Goal: Download file/media

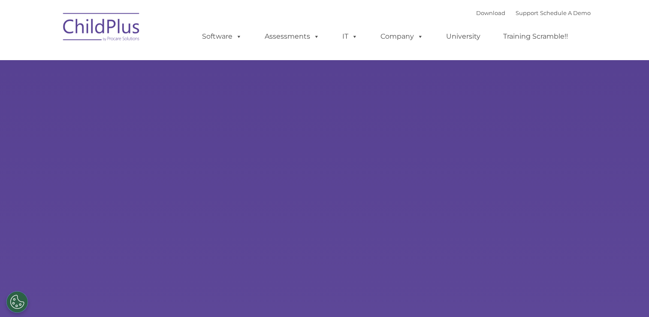
type input ""
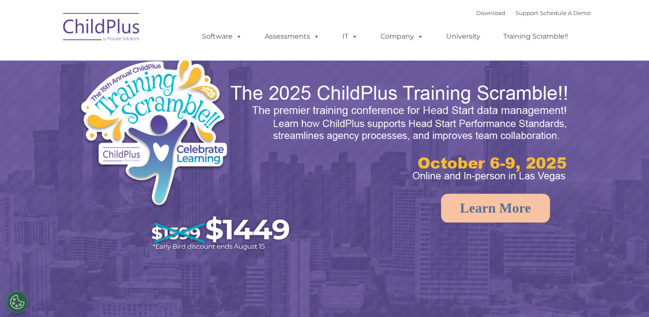
select select "MEDIUM"
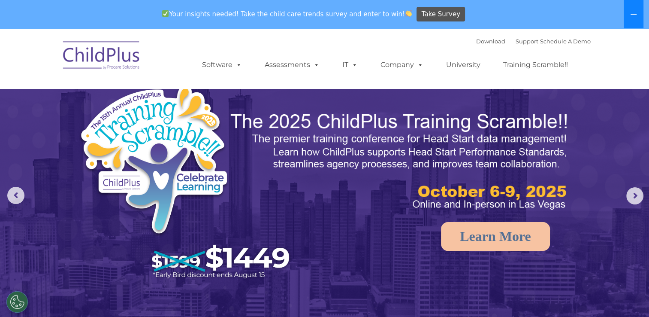
click at [631, 16] on icon at bounding box center [633, 14] width 7 height 7
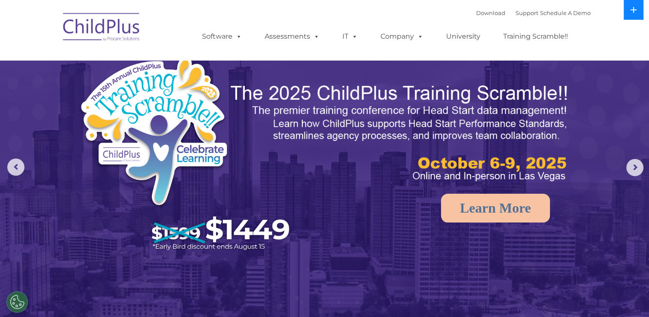
click at [631, 16] on button at bounding box center [634, 10] width 20 height 20
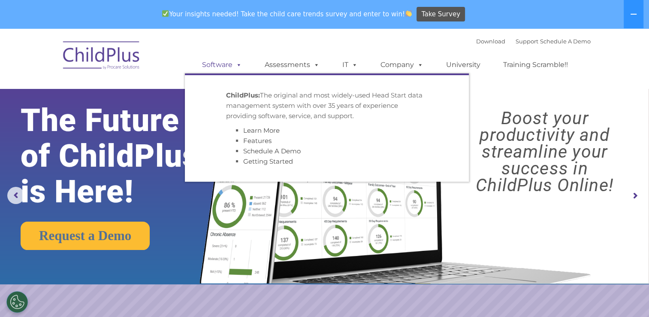
click at [236, 66] on span at bounding box center [236, 64] width 9 height 8
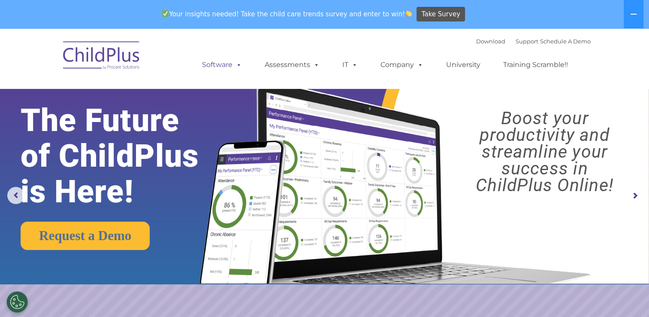
click at [236, 66] on span at bounding box center [236, 64] width 9 height 8
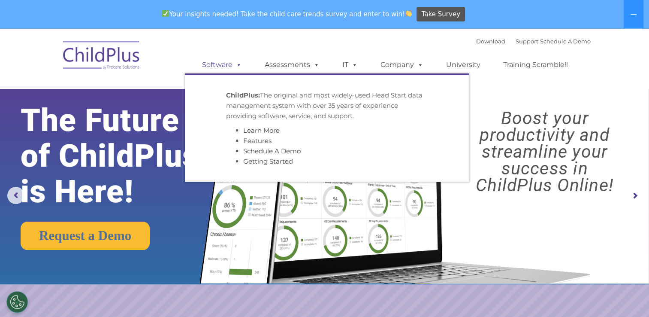
click at [236, 66] on span at bounding box center [236, 64] width 9 height 8
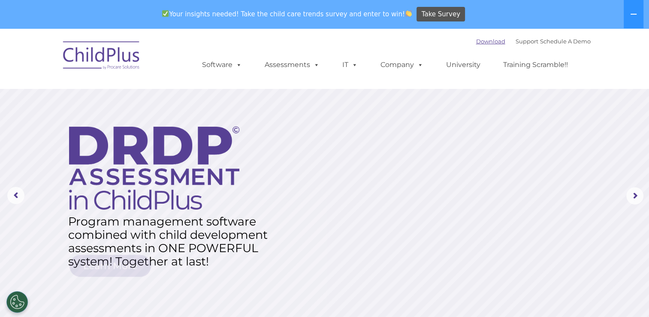
click at [483, 44] on link "Download" at bounding box center [490, 41] width 29 height 7
